Goal: Task Accomplishment & Management: Use online tool/utility

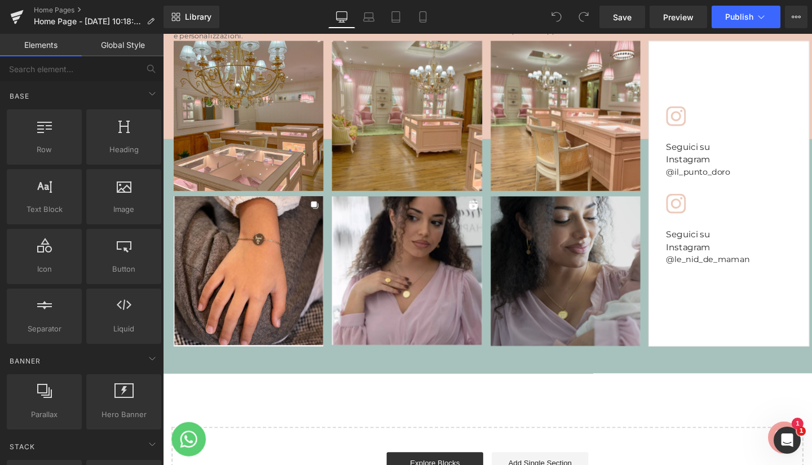
scroll to position [3720, 0]
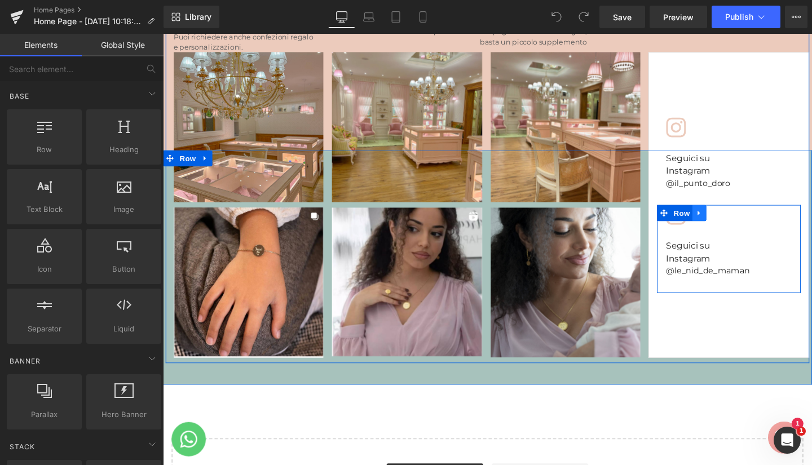
click at [724, 218] on icon at bounding box center [727, 222] width 8 height 8
click at [752, 218] on icon at bounding box center [756, 222] width 8 height 8
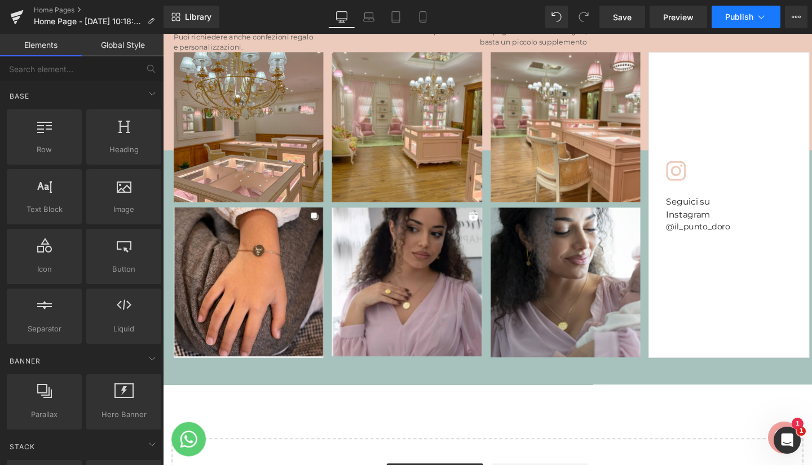
click at [734, 22] on button "Publish" at bounding box center [745, 17] width 69 height 23
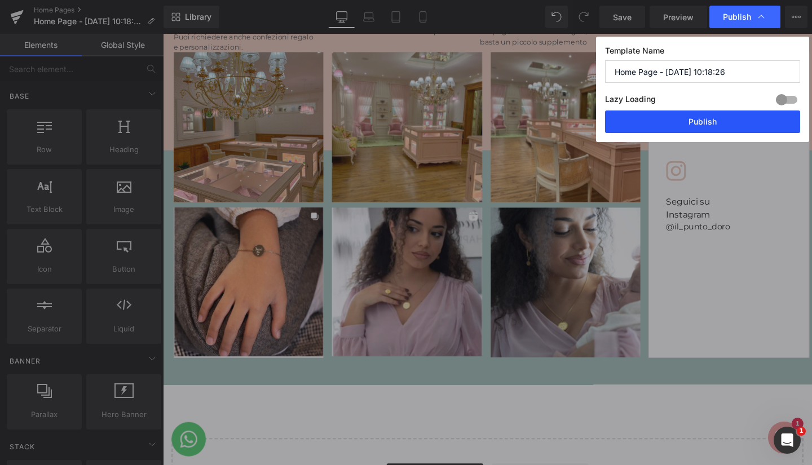
click at [719, 120] on button "Publish" at bounding box center [702, 121] width 195 height 23
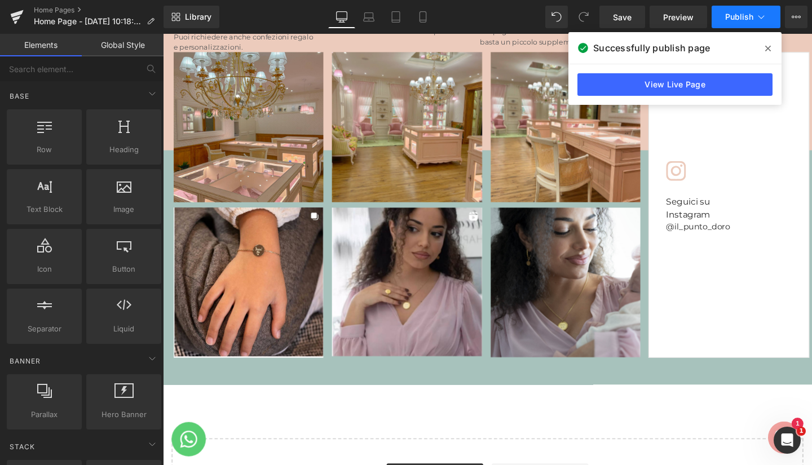
click at [738, 11] on button "Publish" at bounding box center [745, 17] width 69 height 23
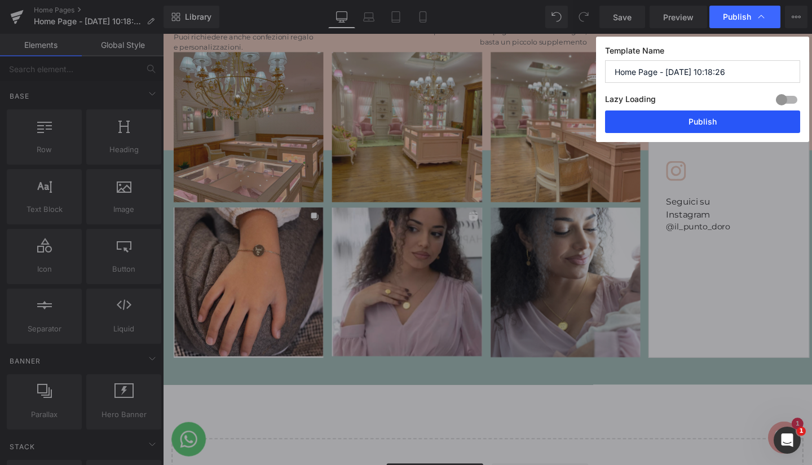
click at [644, 126] on button "Publish" at bounding box center [702, 121] width 195 height 23
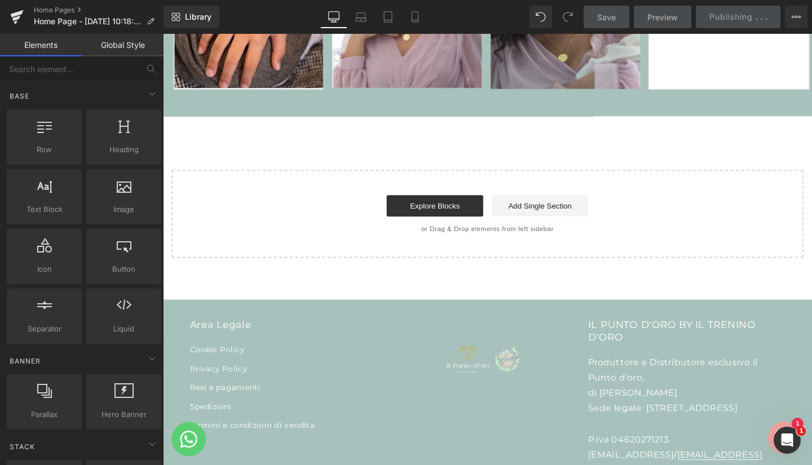
scroll to position [4208, 0]
